Goal: Task Accomplishment & Management: Use online tool/utility

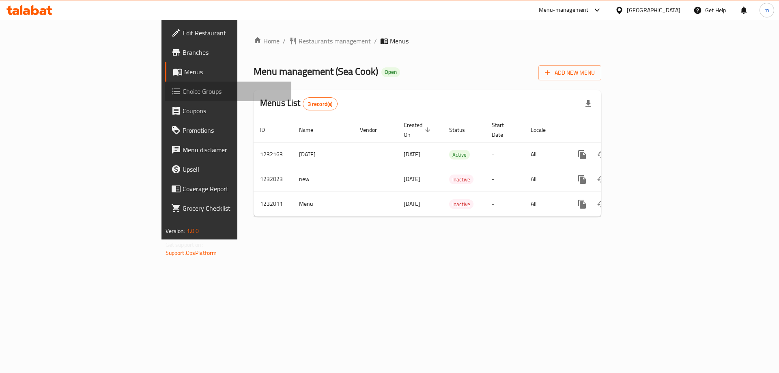
click at [182, 88] on span "Choice Groups" at bounding box center [233, 91] width 103 height 10
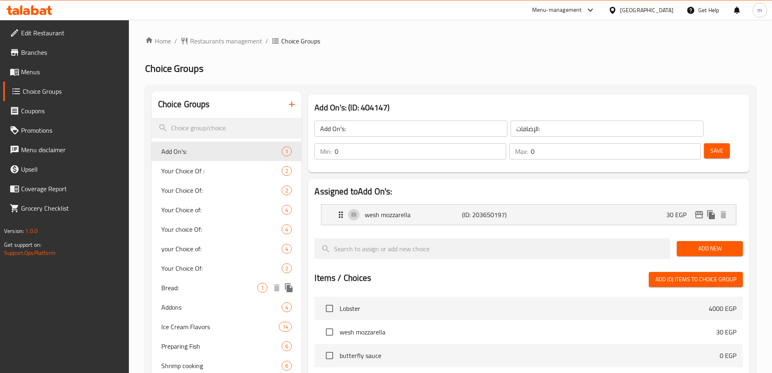
click at [185, 283] on span "Bread:" at bounding box center [209, 288] width 97 height 10
type input "Bread:"
type input "عيش:"
type input "1"
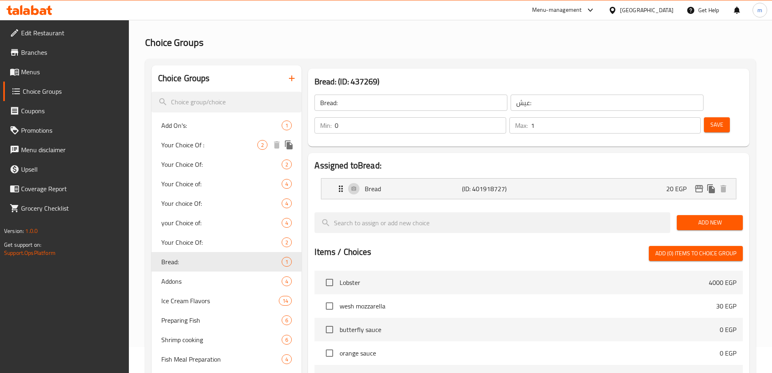
scroll to position [41, 0]
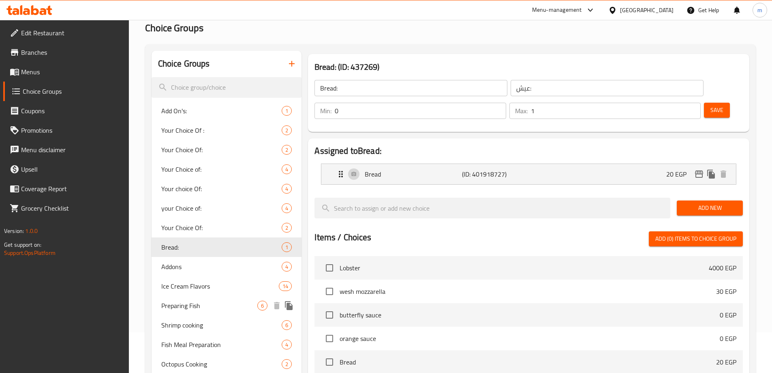
click at [185, 309] on span "Preparing Fish" at bounding box center [209, 305] width 97 height 10
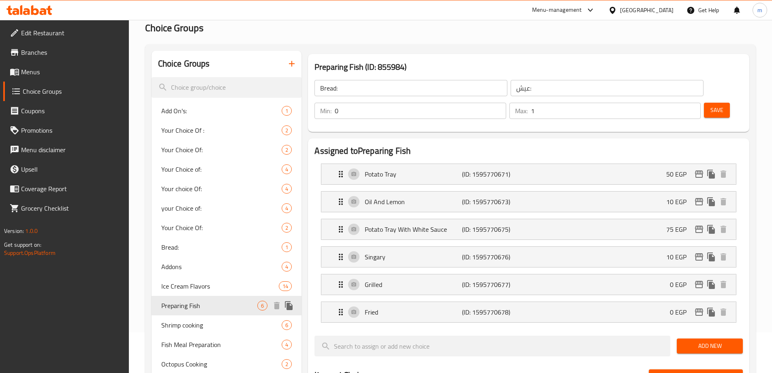
type input "Preparing Fish"
type input "تسويه الاسماك"
type input "1"
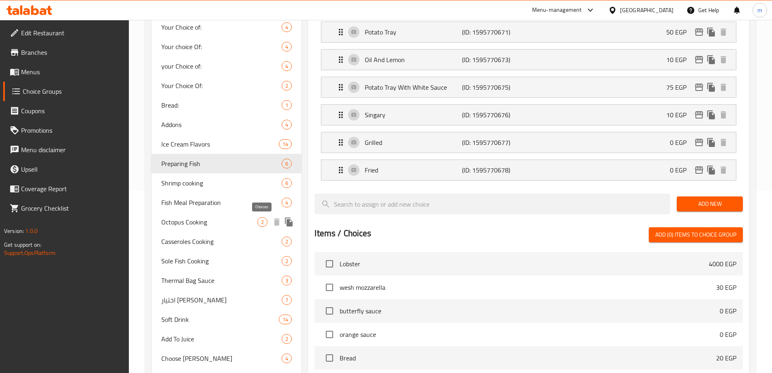
scroll to position [0, 0]
